Goal: Transaction & Acquisition: Purchase product/service

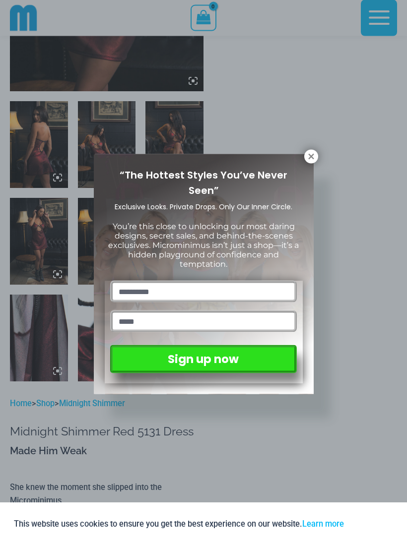
scroll to position [262, 0]
click at [310, 156] on icon at bounding box center [310, 156] width 5 height 5
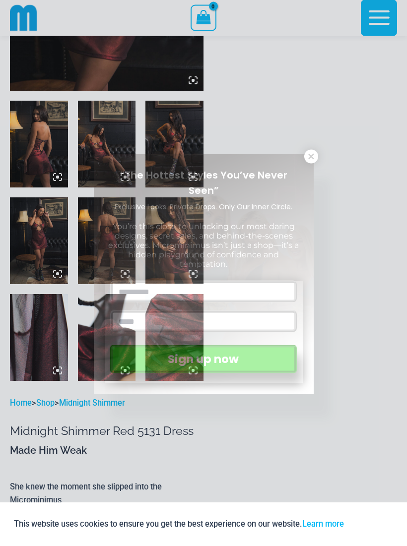
scroll to position [262, 0]
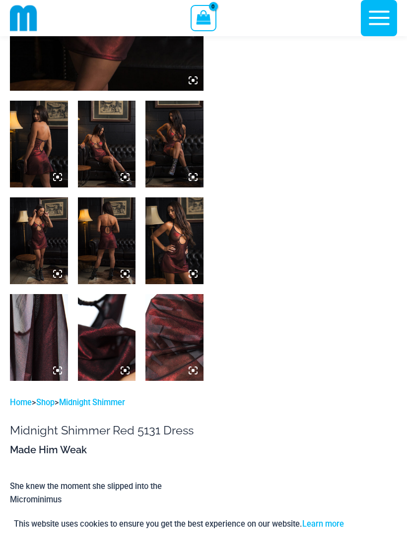
click at [37, 163] on img at bounding box center [39, 144] width 58 height 87
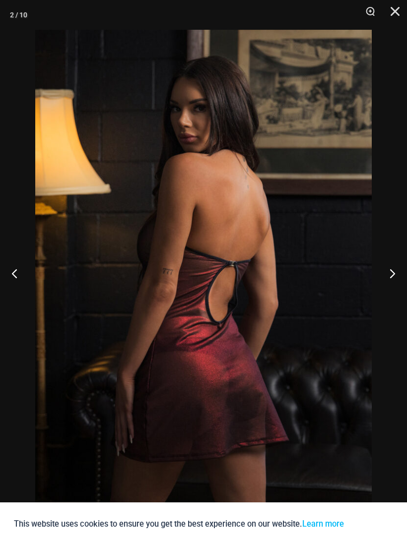
click at [395, 296] on button "Next" at bounding box center [388, 273] width 37 height 50
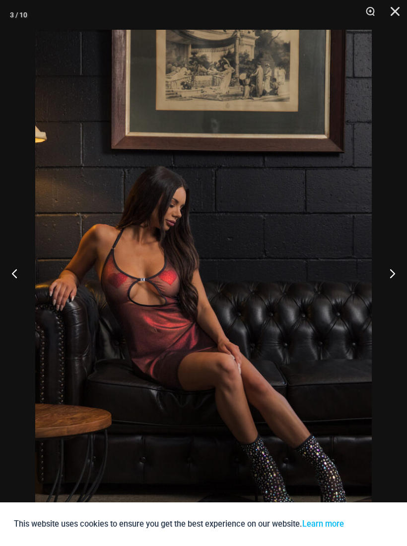
click at [399, 287] on button "Next" at bounding box center [388, 273] width 37 height 50
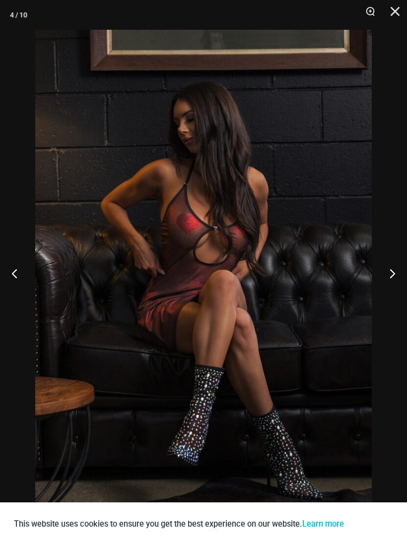
click at [398, 280] on button "Next" at bounding box center [388, 273] width 37 height 50
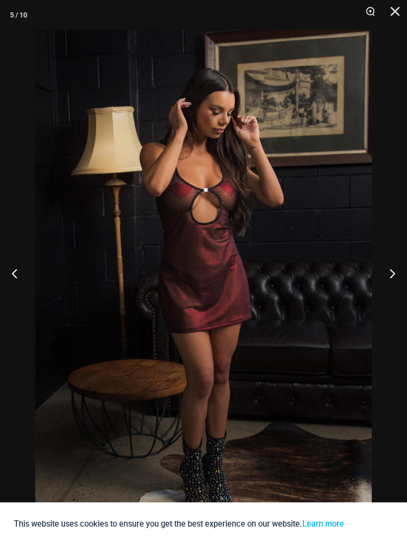
click at [401, 275] on button "Next" at bounding box center [388, 273] width 37 height 50
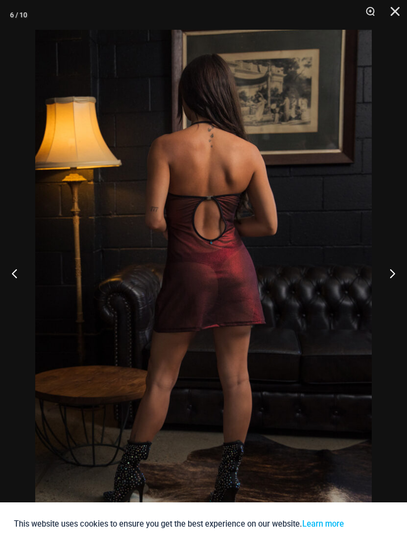
click at [400, 277] on button "Next" at bounding box center [388, 273] width 37 height 50
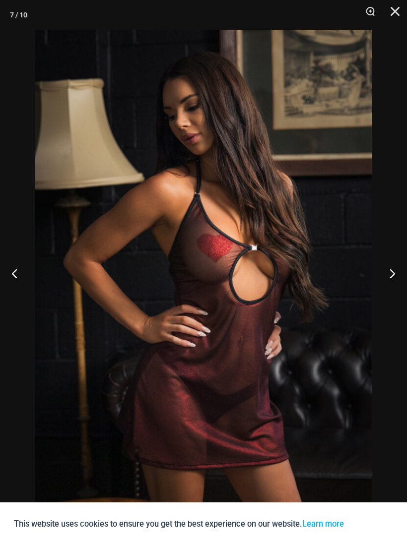
click at [400, 276] on button "Next" at bounding box center [388, 273] width 37 height 50
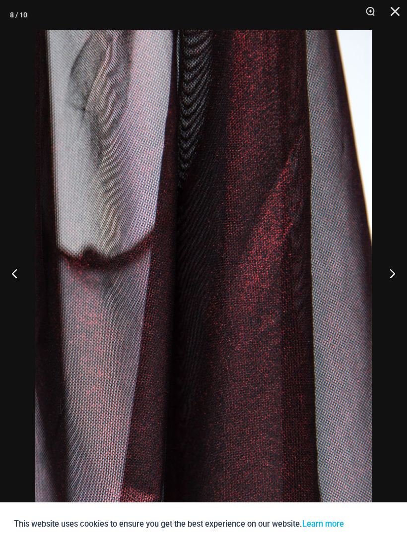
click at [397, 10] on button "Close" at bounding box center [391, 15] width 25 height 30
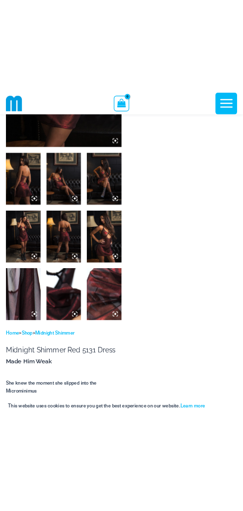
scroll to position [328, 0]
